Goal: Task Accomplishment & Management: Use online tool/utility

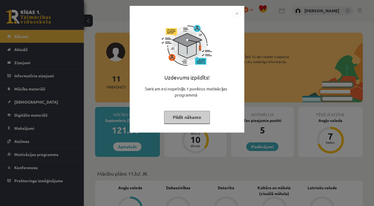
click at [191, 117] on button "Pildīt nākamo" at bounding box center [187, 117] width 46 height 13
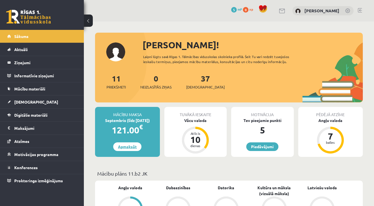
click at [126, 148] on link "Apmaksāt" at bounding box center [127, 146] width 28 height 9
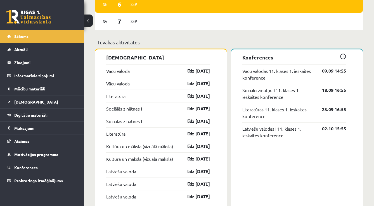
scroll to position [467, 0]
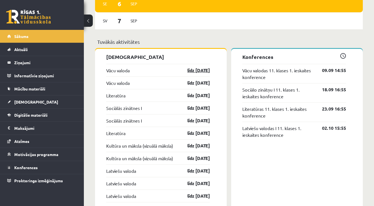
click at [182, 71] on link "līdz 15.09.25" at bounding box center [193, 70] width 32 height 7
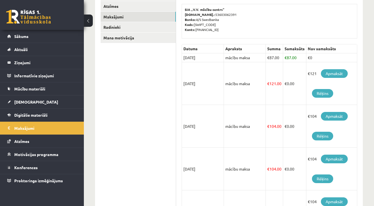
scroll to position [90, 0]
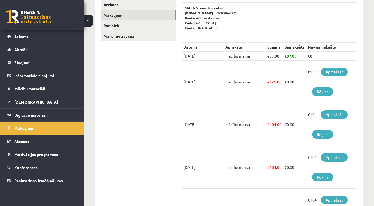
click at [338, 72] on link "Apmaksāt" at bounding box center [334, 72] width 27 height 9
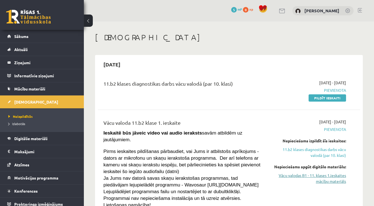
click at [329, 180] on link "Vācu valodas B1 - 11. klases 1.ieskaites mācību materiāls" at bounding box center [308, 179] width 75 height 12
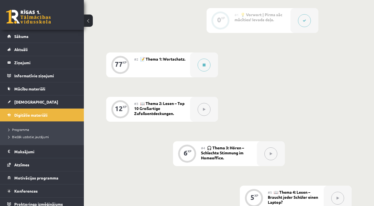
scroll to position [139, 0]
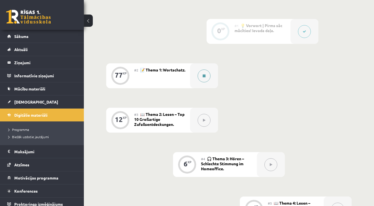
click at [205, 79] on button at bounding box center [204, 76] width 13 height 13
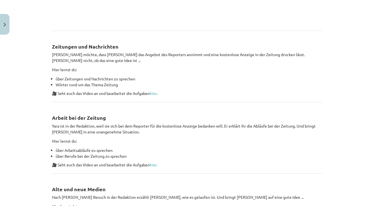
scroll to position [232, 0]
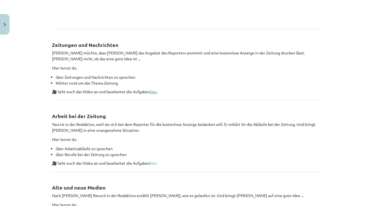
click at [154, 90] on link "hier" at bounding box center [153, 91] width 7 height 5
